Goal: Information Seeking & Learning: Understand process/instructions

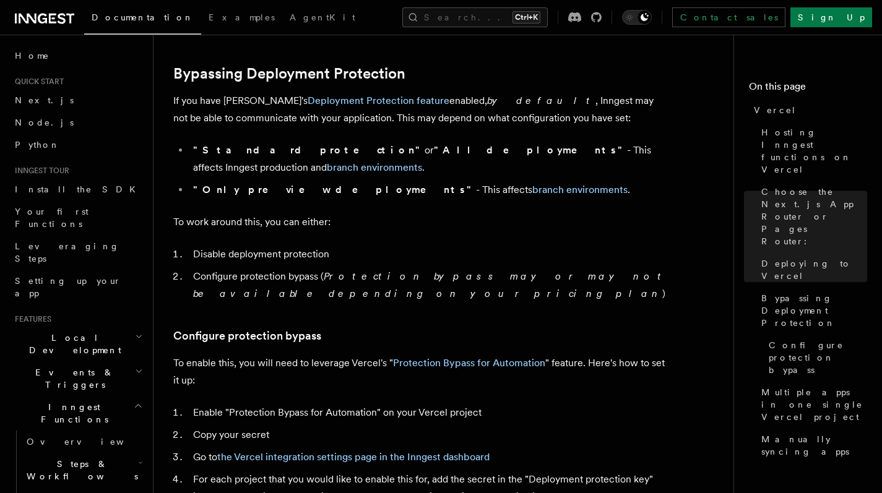
scroll to position [915, 0]
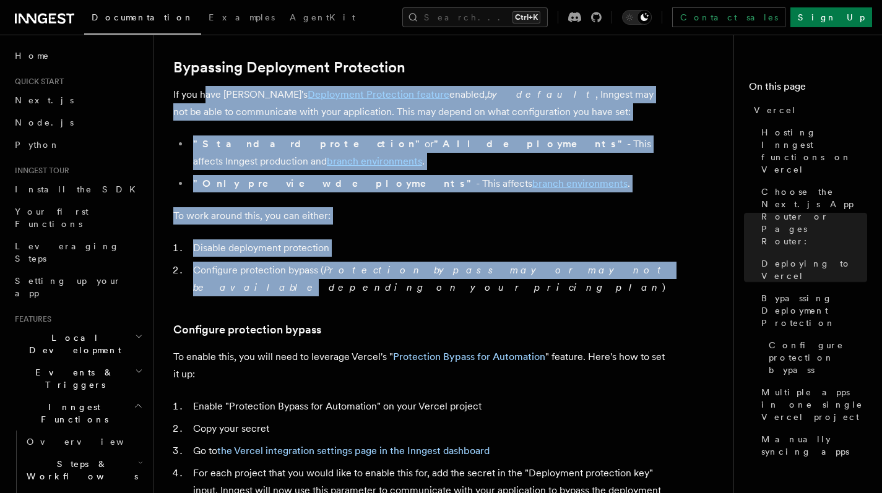
drag, startPoint x: 214, startPoint y: 95, endPoint x: 527, endPoint y: 256, distance: 351.3
click at [527, 256] on article "Platform Deployment Cloud Providers Vercel Inngest enables you to host your fun…" at bounding box center [448, 429] width 550 height 2578
click at [664, 207] on p "To work around this, you can either:" at bounding box center [420, 215] width 495 height 17
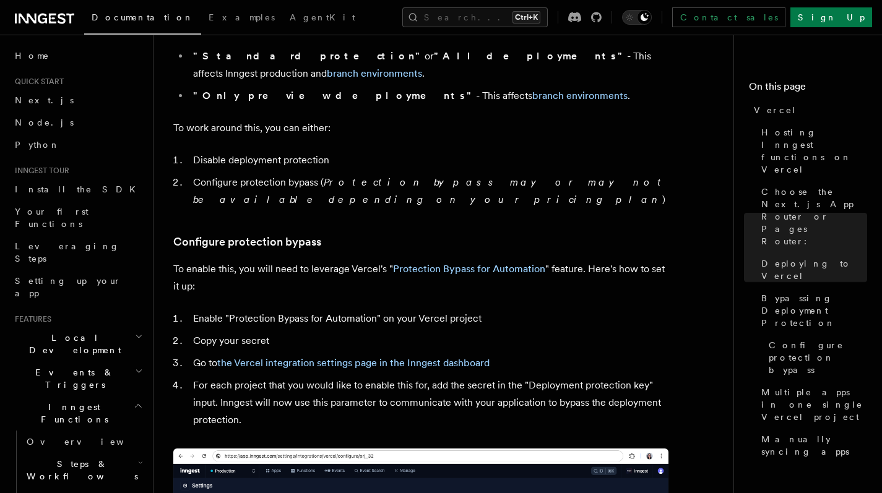
scroll to position [1011, 0]
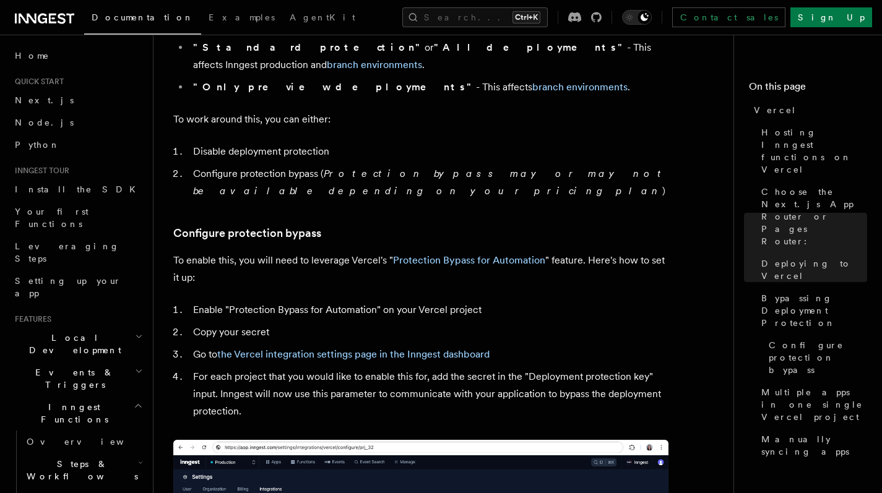
click at [532, 301] on li "Enable "Protection Bypass for Automation" on your Vercel project" at bounding box center [428, 309] width 479 height 17
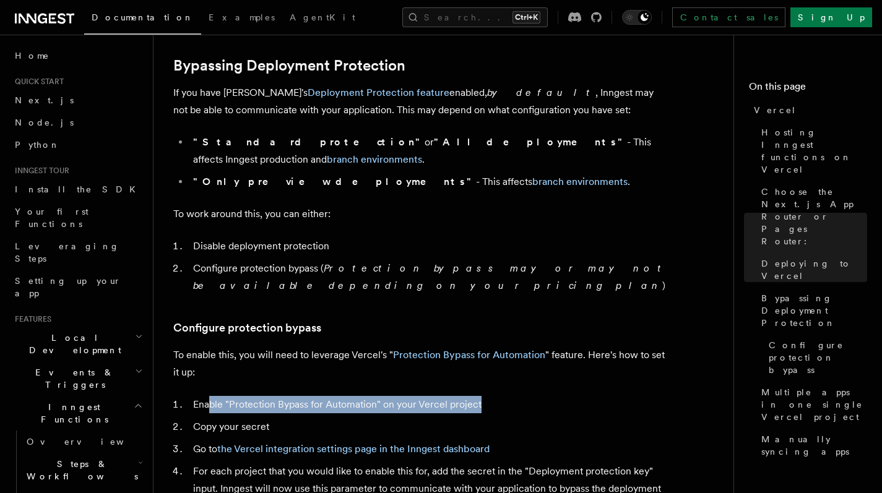
scroll to position [1001, 0]
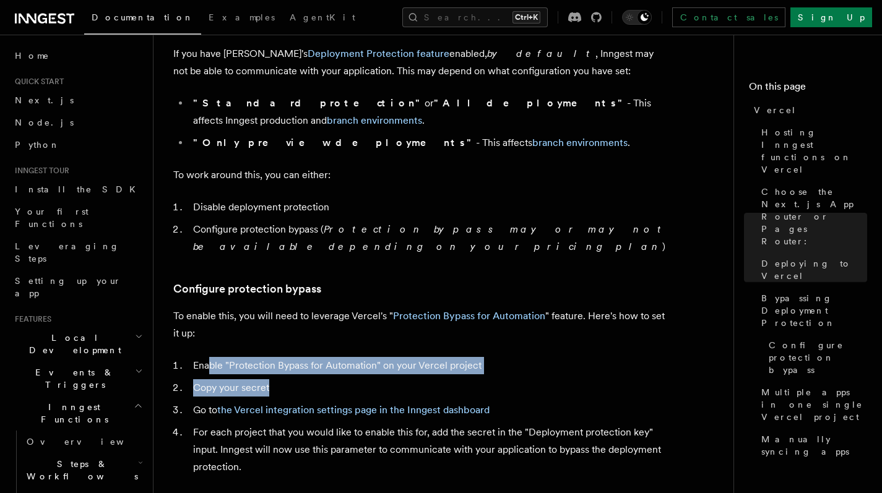
drag, startPoint x: 209, startPoint y: 369, endPoint x: 510, endPoint y: 353, distance: 301.9
click at [510, 357] on ol "Enable "Protection Bypass for Automation" on your Vercel project Copy your secr…" at bounding box center [420, 416] width 495 height 119
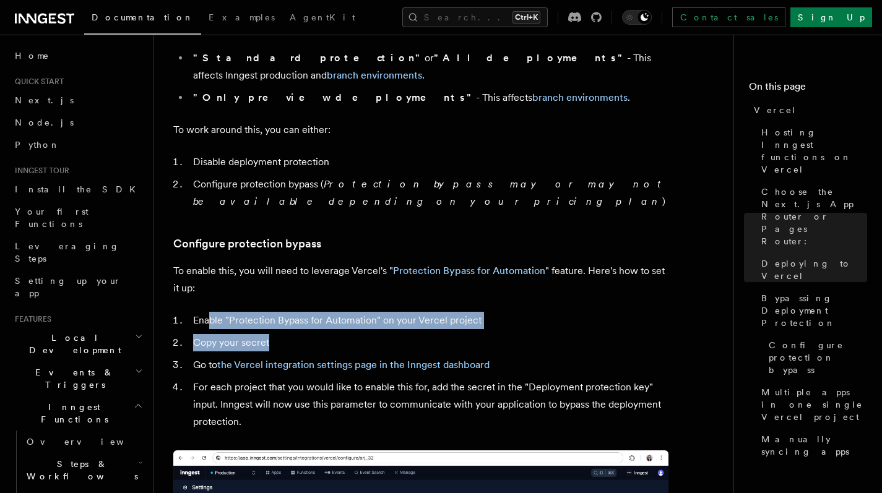
click at [531, 312] on li "Enable "Protection Bypass for Automation" on your Vercel project" at bounding box center [428, 320] width 479 height 17
click at [370, 312] on li "Enable "Protection Bypass for Automation" on your Vercel project" at bounding box center [428, 320] width 479 height 17
click at [224, 312] on li "Enable "Protection Bypass for Automation" on your Vercel project" at bounding box center [428, 320] width 479 height 17
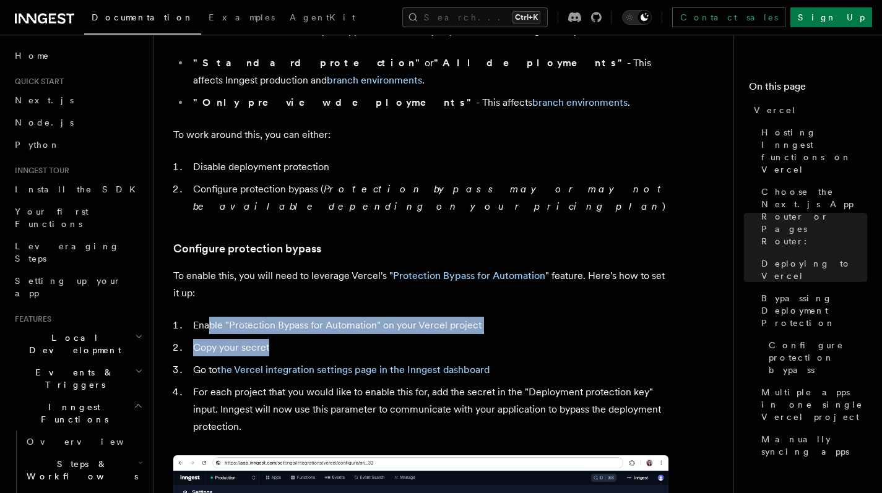
click at [251, 317] on li "Enable "Protection Bypass for Automation" on your Vercel project" at bounding box center [428, 325] width 479 height 17
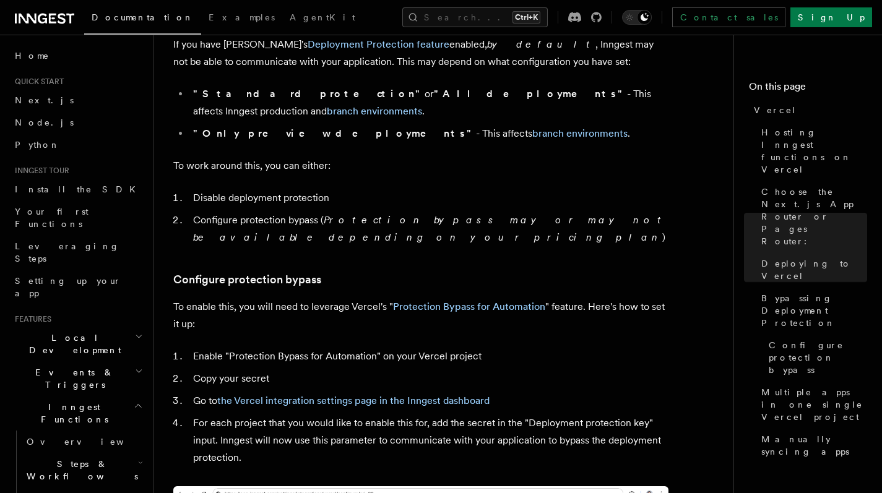
scroll to position [962, 0]
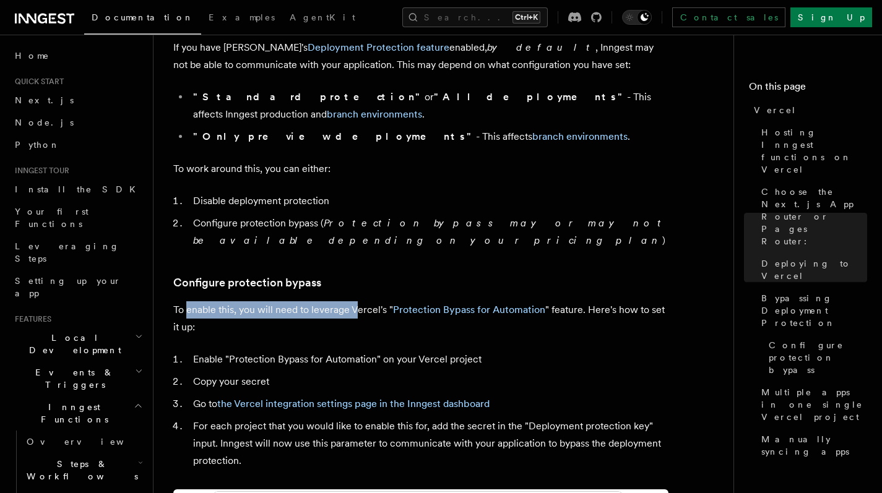
drag, startPoint x: 187, startPoint y: 273, endPoint x: 355, endPoint y: 275, distance: 168.4
click at [355, 301] on p "To enable this, you will need to leverage Vercel's " Protection Bypass for Auto…" at bounding box center [420, 318] width 495 height 35
click at [471, 304] on link "Protection Bypass for Automation" at bounding box center [469, 310] width 152 height 12
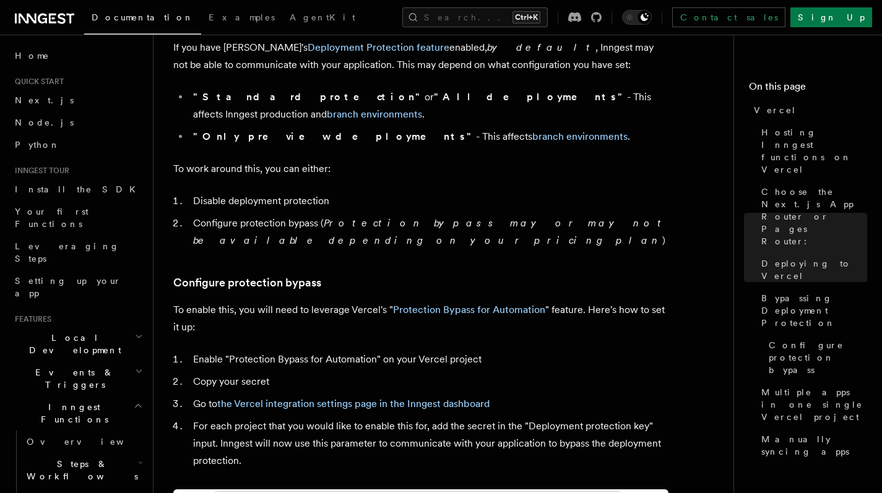
click at [387, 225] on article "Platform Deployment Cloud Providers Vercel Inngest enables you to host your fun…" at bounding box center [448, 382] width 550 height 2578
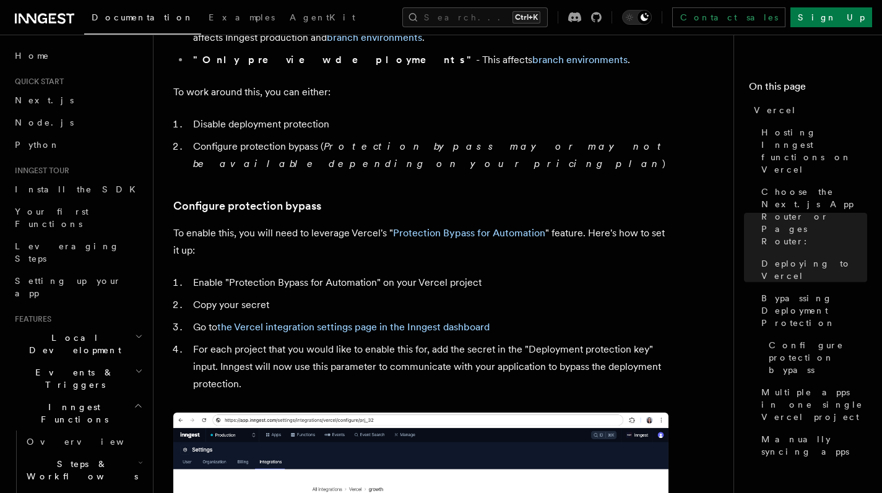
scroll to position [1058, 0]
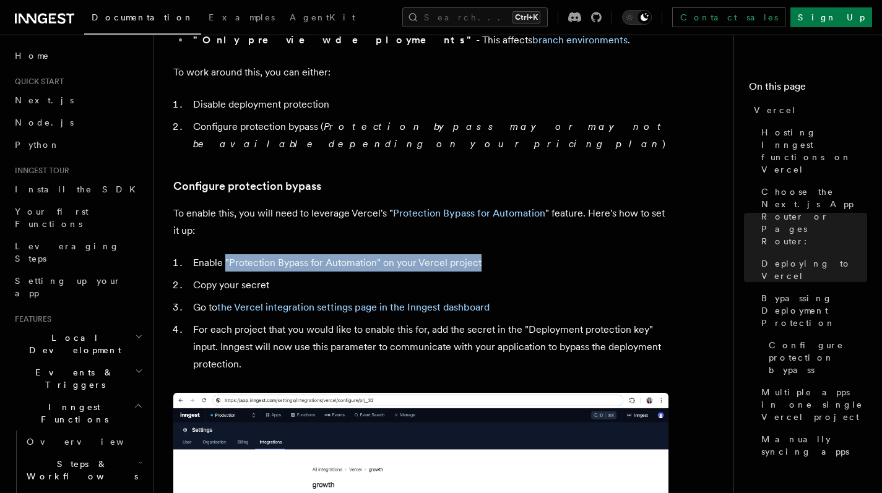
drag, startPoint x: 225, startPoint y: 223, endPoint x: 486, endPoint y: 231, distance: 260.7
click at [486, 254] on li "Enable "Protection Bypass for Automation" on your Vercel project" at bounding box center [428, 262] width 479 height 17
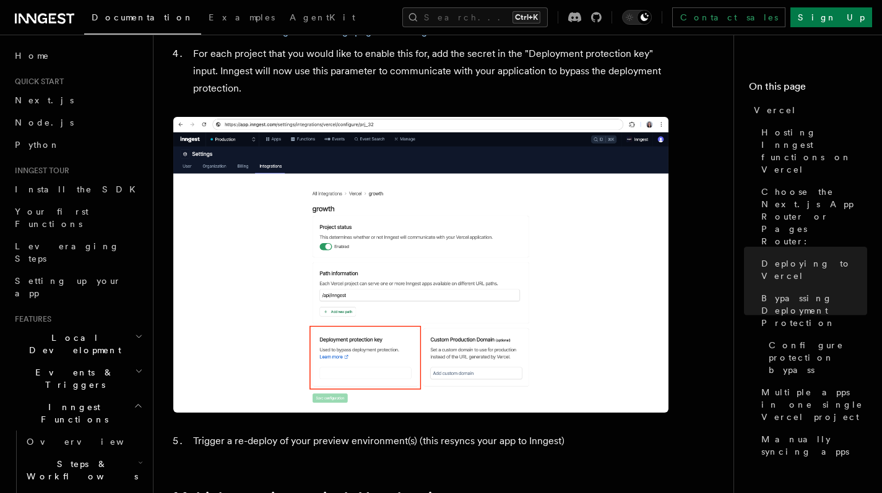
scroll to position [1334, 0]
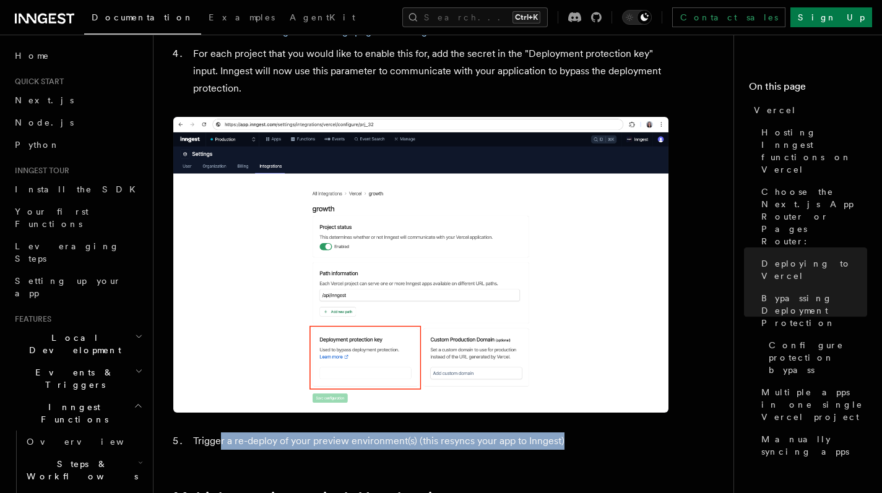
drag, startPoint x: 222, startPoint y: 407, endPoint x: 576, endPoint y: 408, distance: 353.4
click at [576, 433] on li "Trigger a re-deploy of your preview environment(s) (this resyncs your app to In…" at bounding box center [428, 441] width 479 height 17
